Goal: Transaction & Acquisition: Subscribe to service/newsletter

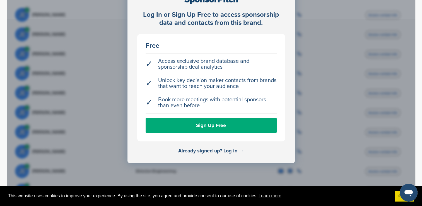
scroll to position [227, 0]
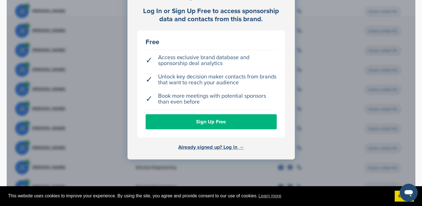
click at [223, 122] on link "Sign Up Free" at bounding box center [211, 121] width 131 height 15
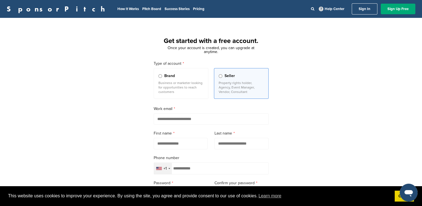
click at [178, 77] on div "Brand" at bounding box center [181, 76] width 45 height 6
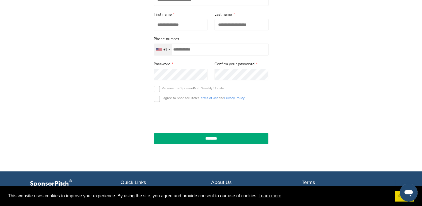
scroll to position [119, 0]
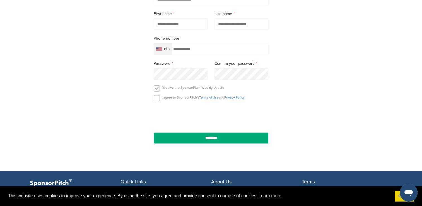
click at [155, 90] on label at bounding box center [157, 88] width 6 height 6
click at [157, 99] on label at bounding box center [157, 98] width 6 height 6
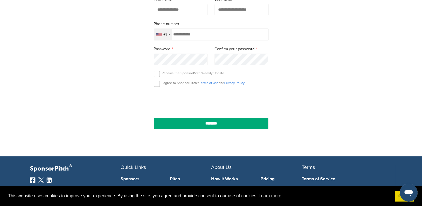
scroll to position [134, 0]
